Goal: Complete application form: Complete application form

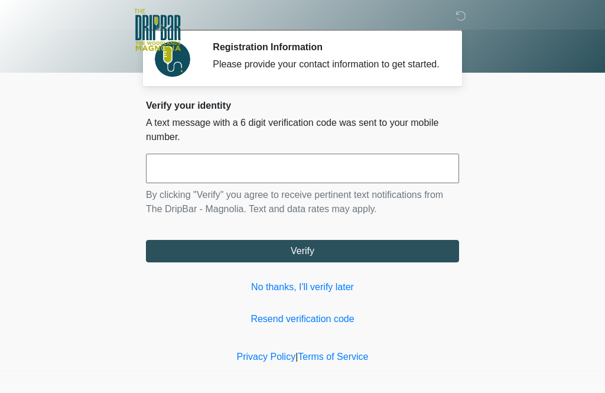
scroll to position [1, 0]
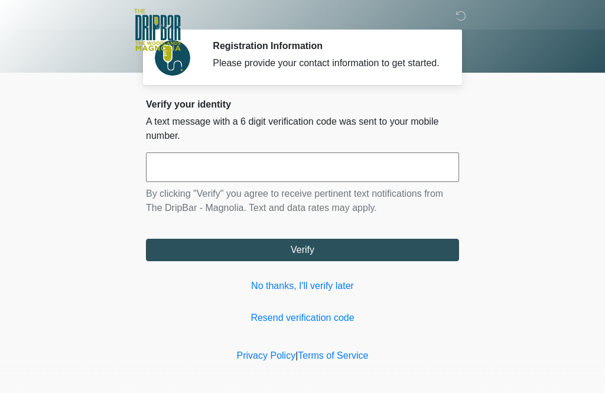
click at [238, 181] on input "text" at bounding box center [302, 167] width 313 height 30
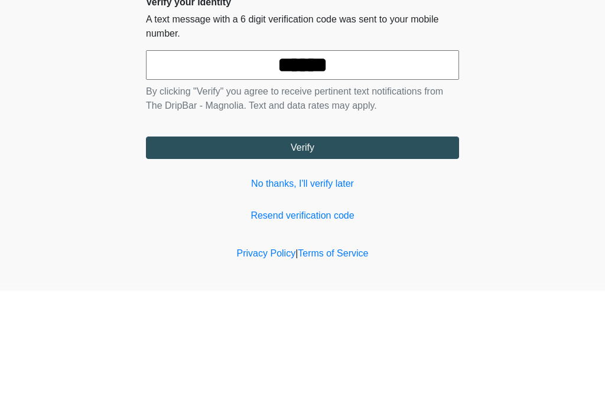
scroll to position [18, 0]
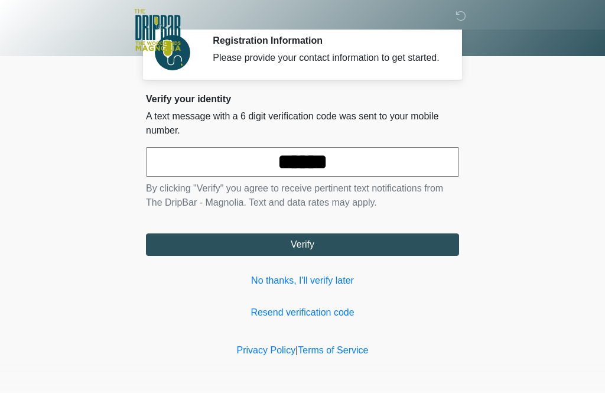
type input "******"
click at [288, 244] on button "Verify" at bounding box center [302, 244] width 313 height 22
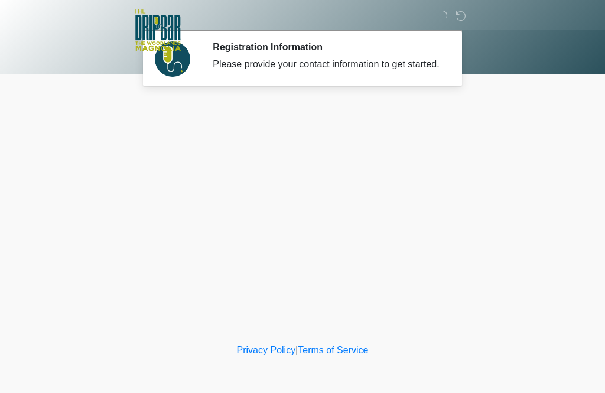
scroll to position [0, 0]
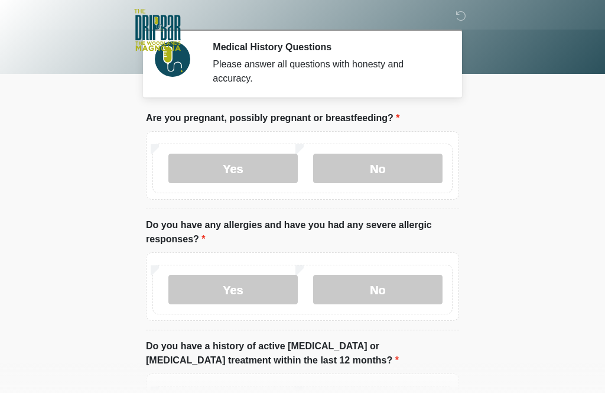
click at [394, 170] on label "No" at bounding box center [377, 169] width 129 height 30
click at [383, 293] on label "No" at bounding box center [377, 290] width 129 height 30
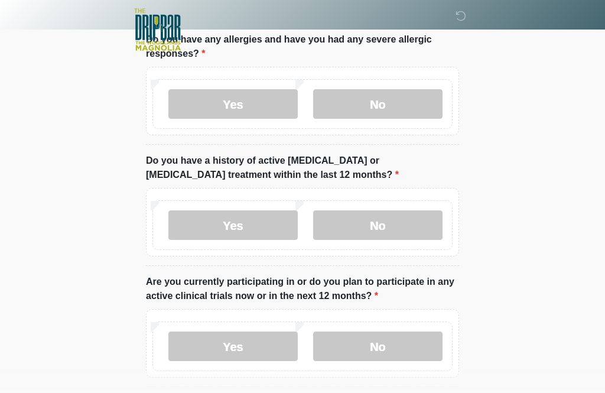
scroll to position [187, 0]
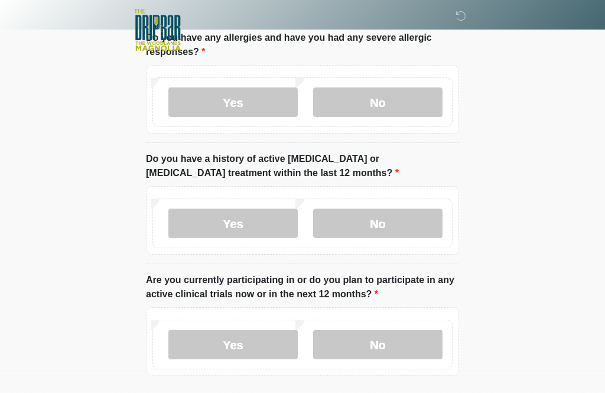
click at [376, 219] on label "No" at bounding box center [377, 224] width 129 height 30
click at [372, 340] on label "No" at bounding box center [377, 345] width 129 height 30
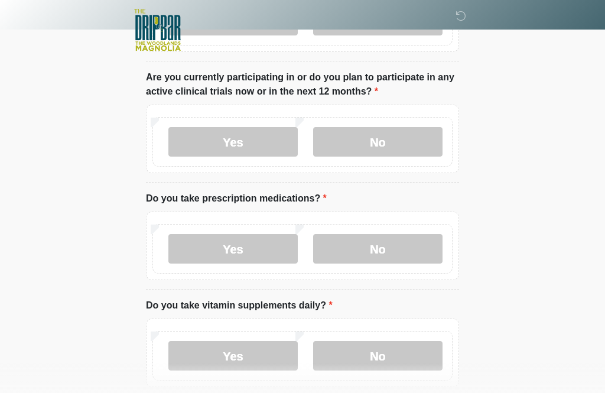
scroll to position [398, 0]
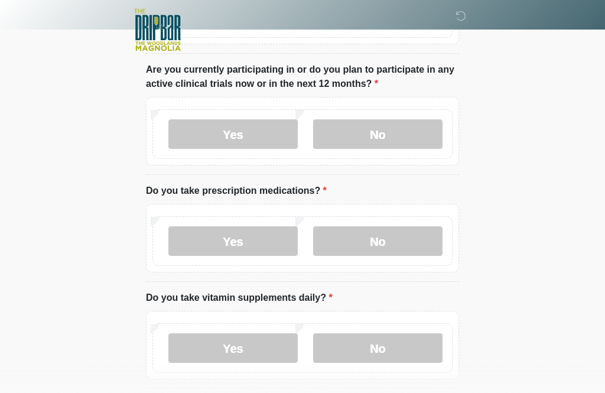
click at [396, 240] on label "No" at bounding box center [377, 241] width 129 height 30
click at [232, 354] on label "Yes" at bounding box center [232, 348] width 129 height 30
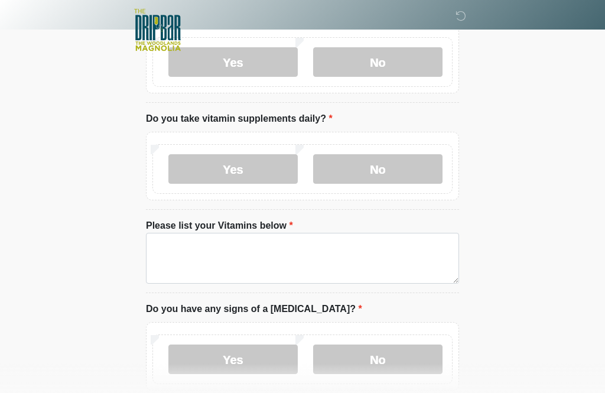
scroll to position [582, 0]
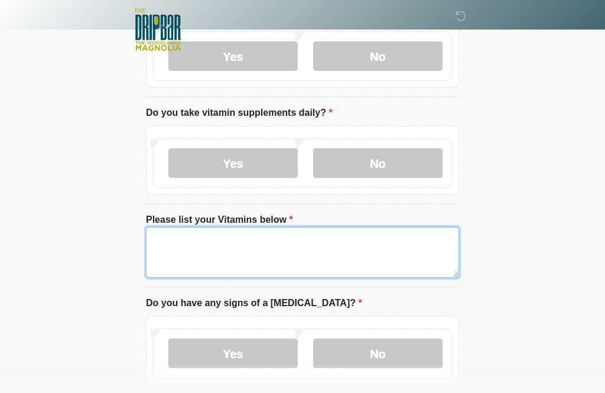
click at [266, 240] on textarea "Please list your Vitamins below" at bounding box center [302, 252] width 313 height 51
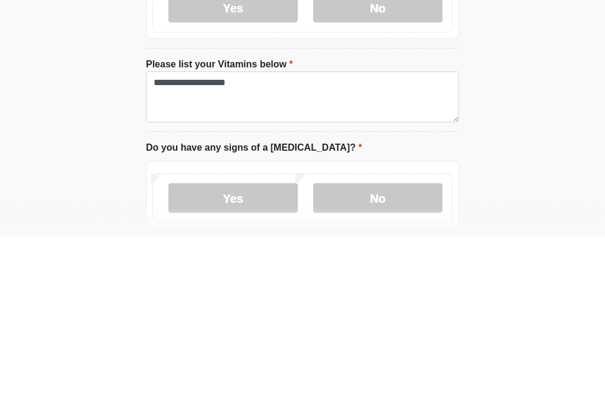
scroll to position [738, 0]
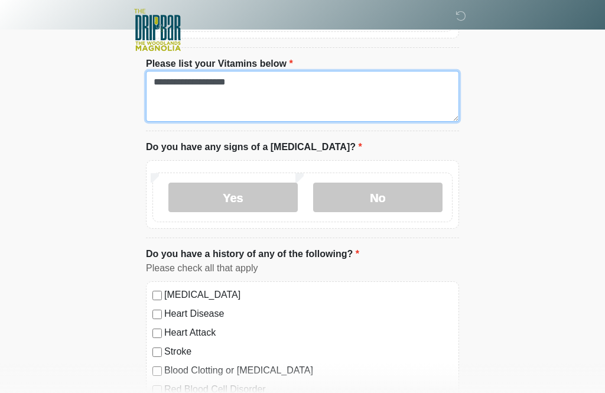
type textarea "**********"
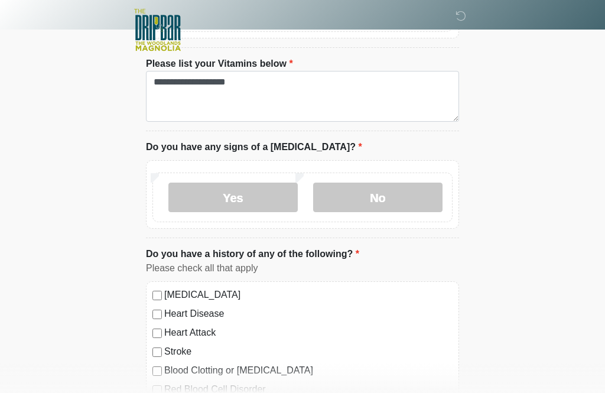
click at [369, 198] on label "No" at bounding box center [377, 198] width 129 height 30
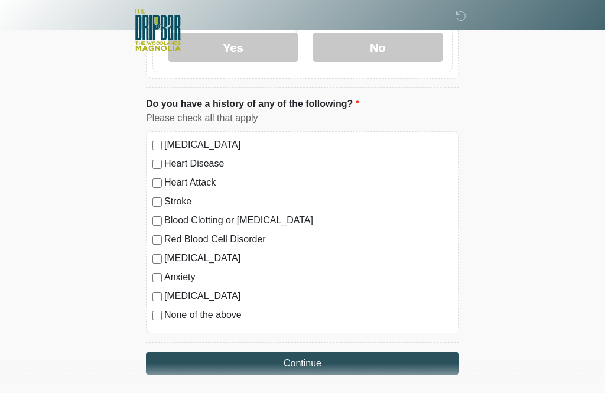
scroll to position [894, 0]
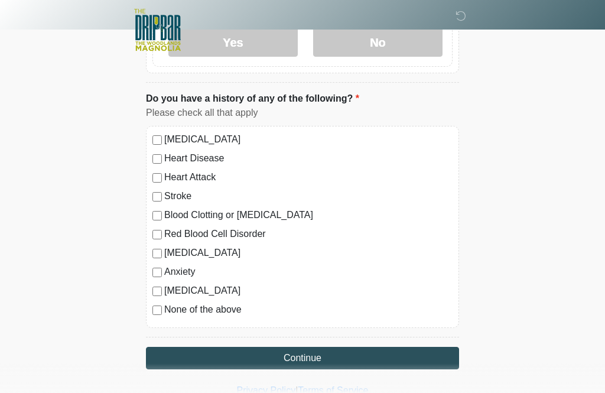
click at [340, 354] on button "Continue" at bounding box center [302, 358] width 313 height 22
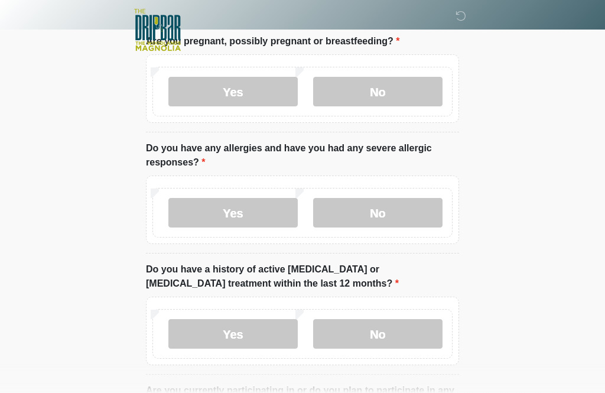
scroll to position [0, 0]
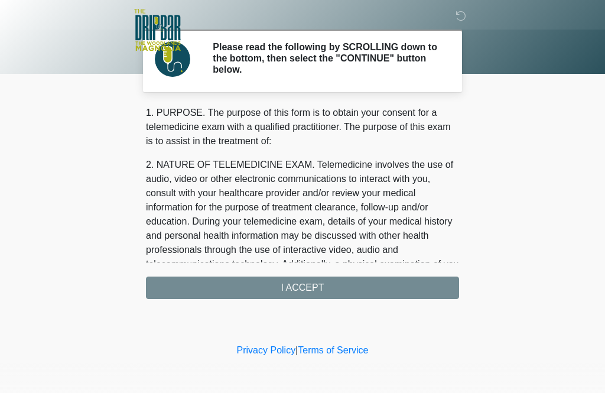
click at [310, 289] on div "1. PURPOSE. The purpose of this form is to obtain your consent for a telemedici…" at bounding box center [302, 202] width 313 height 193
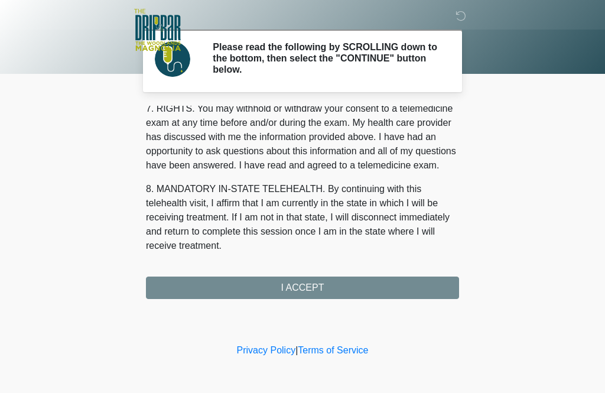
scroll to position [529, 0]
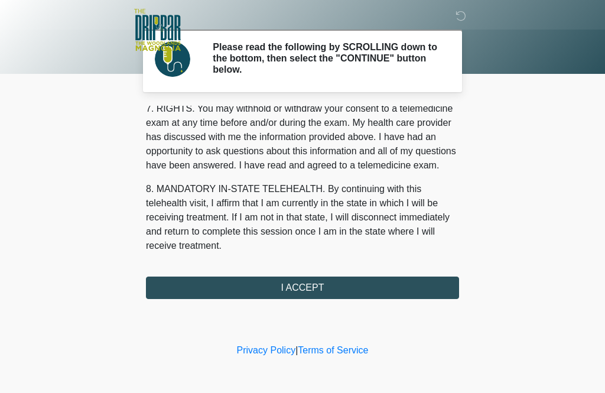
click at [304, 292] on button "I ACCEPT" at bounding box center [302, 287] width 313 height 22
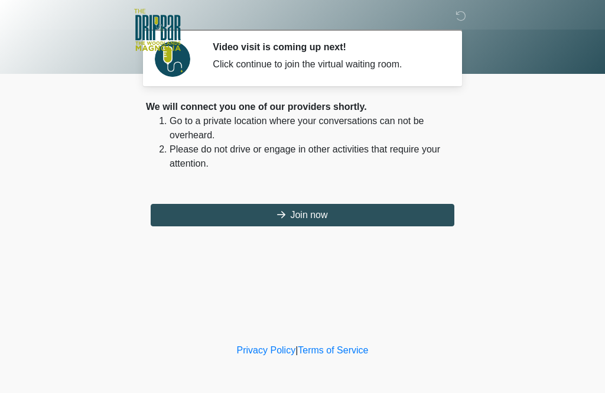
click at [310, 220] on button "Join now" at bounding box center [303, 215] width 304 height 22
